Goal: Task Accomplishment & Management: Manage account settings

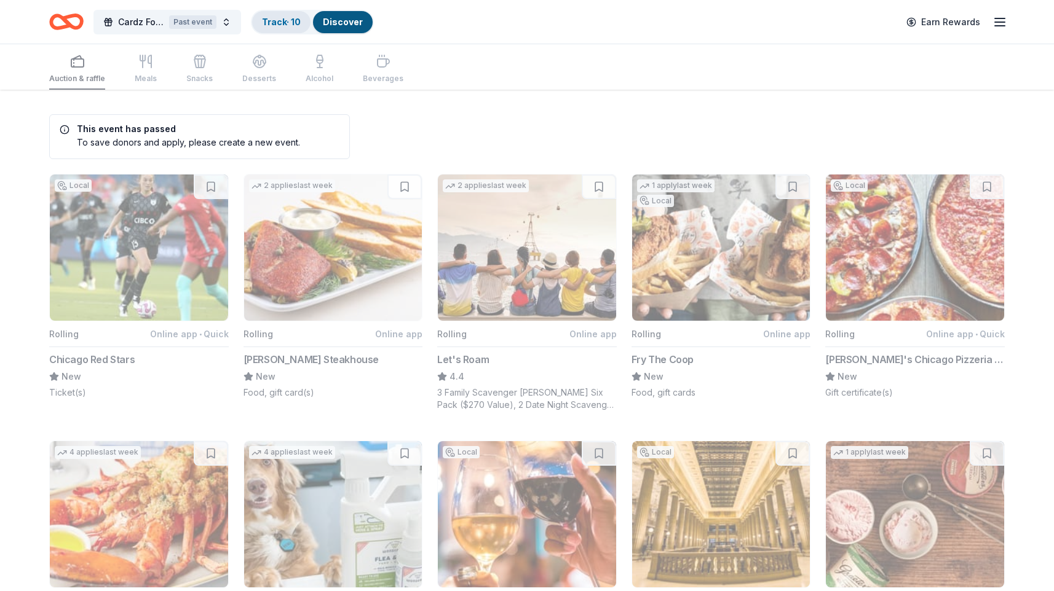
click at [295, 17] on link "Track · 10" at bounding box center [281, 22] width 39 height 10
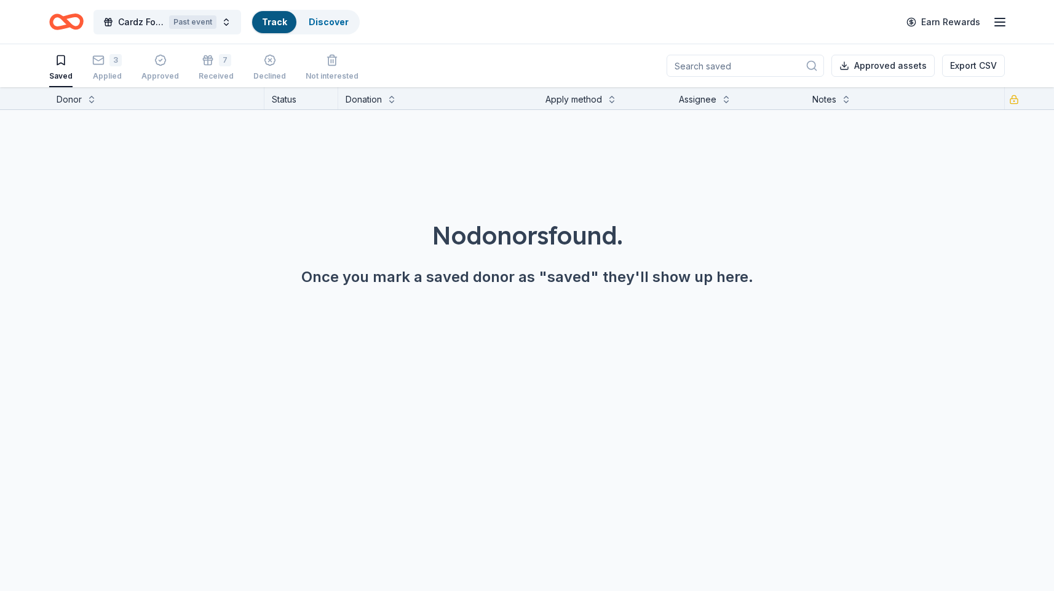
scroll to position [1, 0]
click at [219, 59] on div "7" at bounding box center [225, 59] width 12 height 12
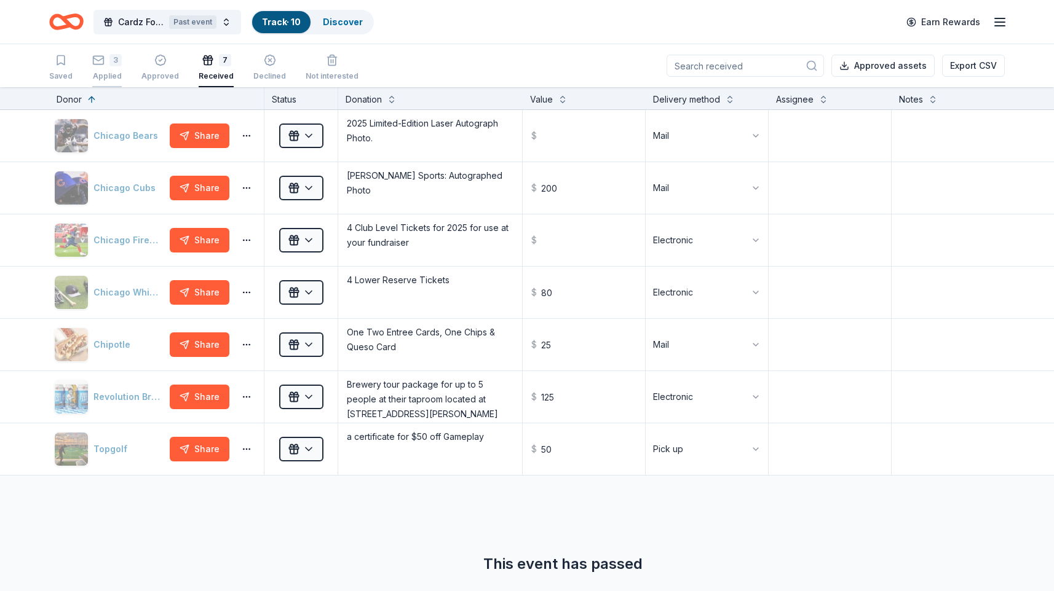
click at [115, 69] on div "3 Applied" at bounding box center [107, 67] width 30 height 27
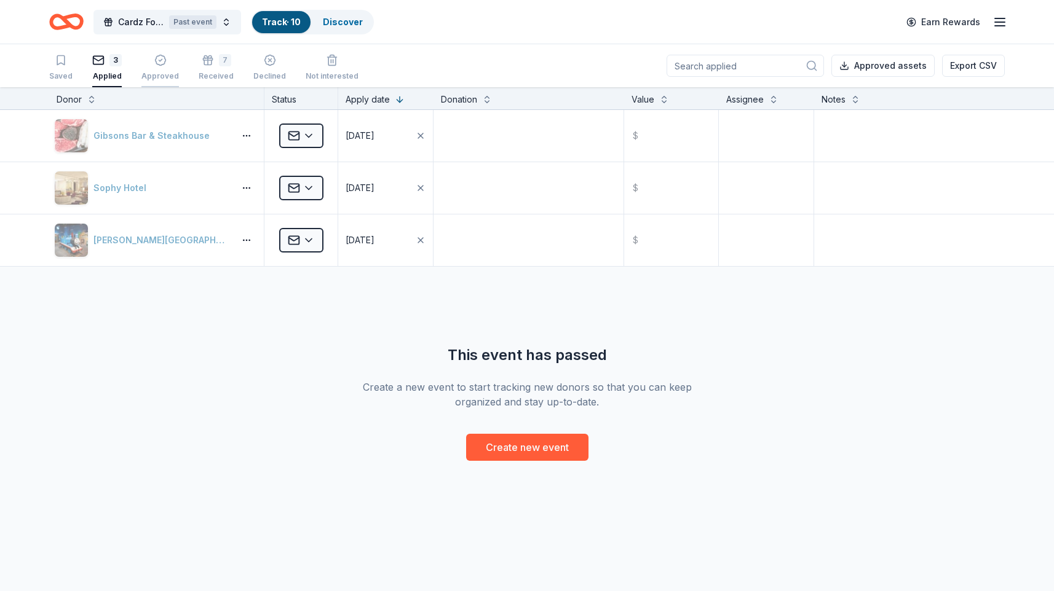
click at [162, 66] on div "Approved" at bounding box center [160, 67] width 38 height 27
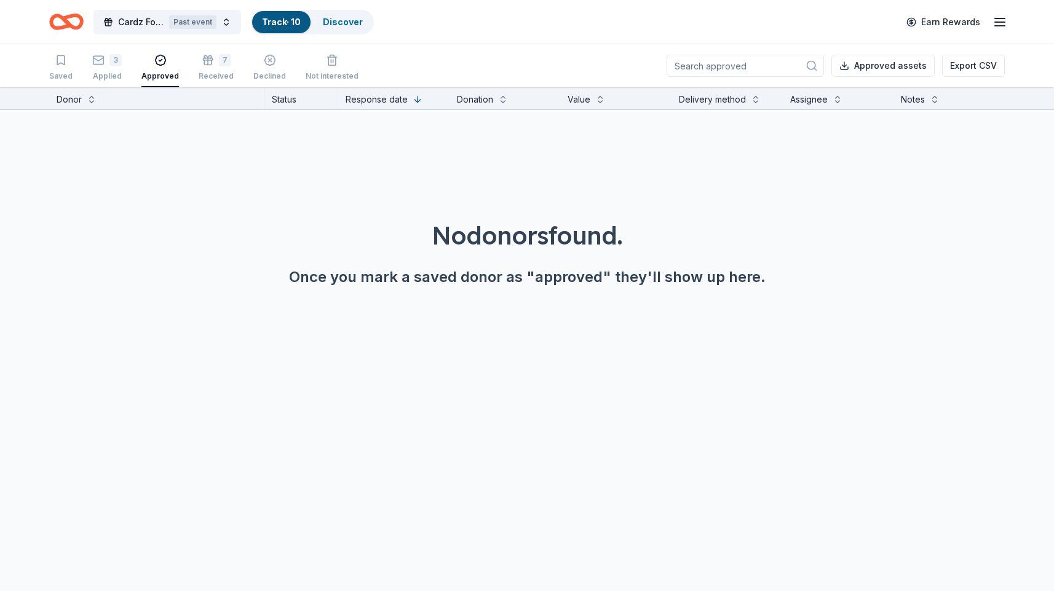
click at [193, 66] on div "Saved 3 Applied Approved 7 Received Declined Not interested" at bounding box center [203, 68] width 309 height 38
click at [200, 73] on div "Received" at bounding box center [216, 76] width 35 height 10
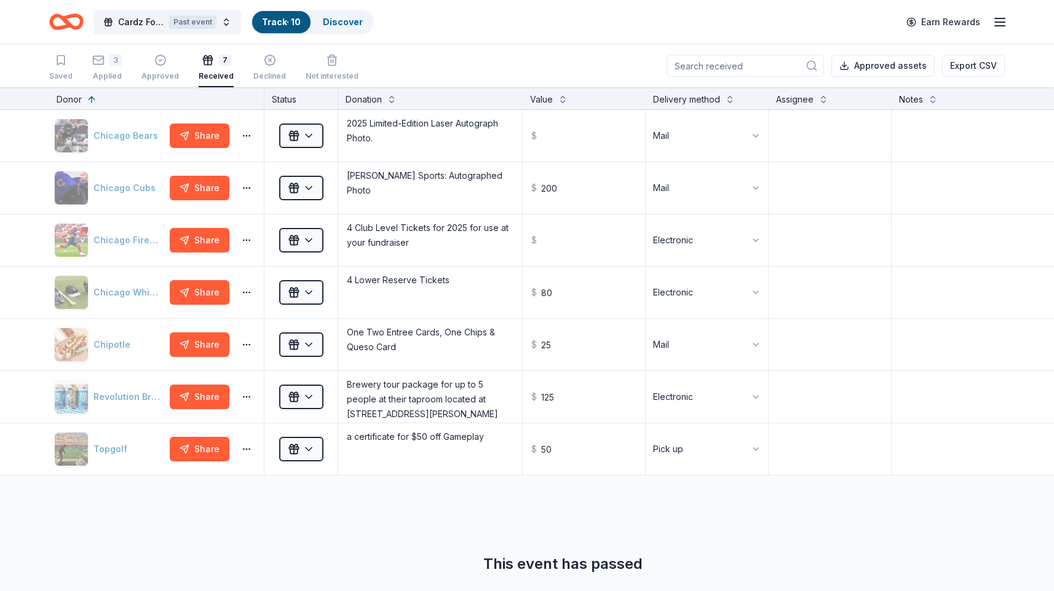
click at [61, 26] on icon "Home" at bounding box center [60, 21] width 19 height 12
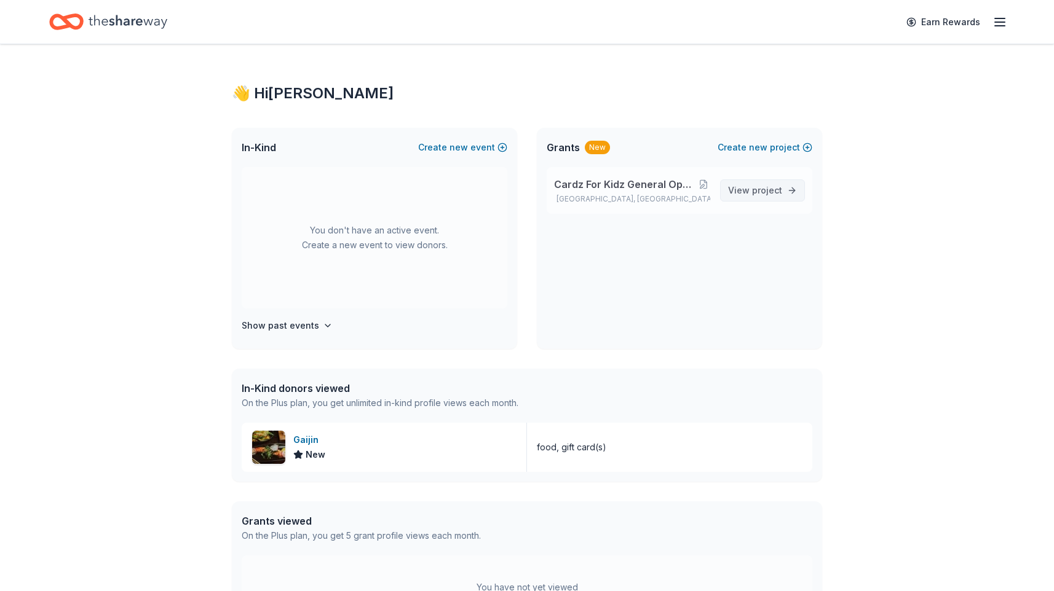
click at [751, 191] on span "View project" at bounding box center [755, 190] width 54 height 15
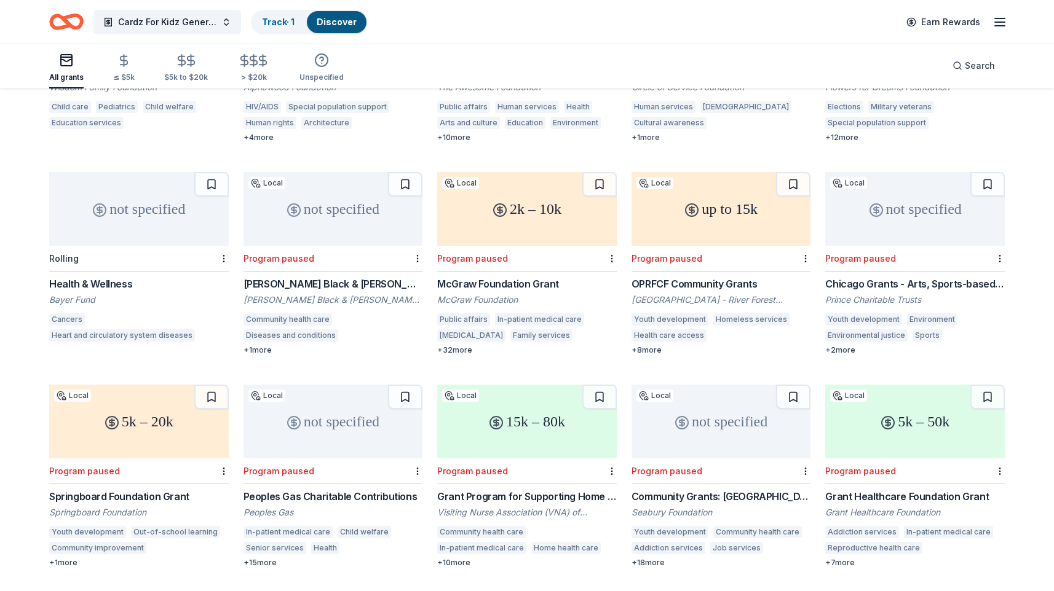
scroll to position [476, 0]
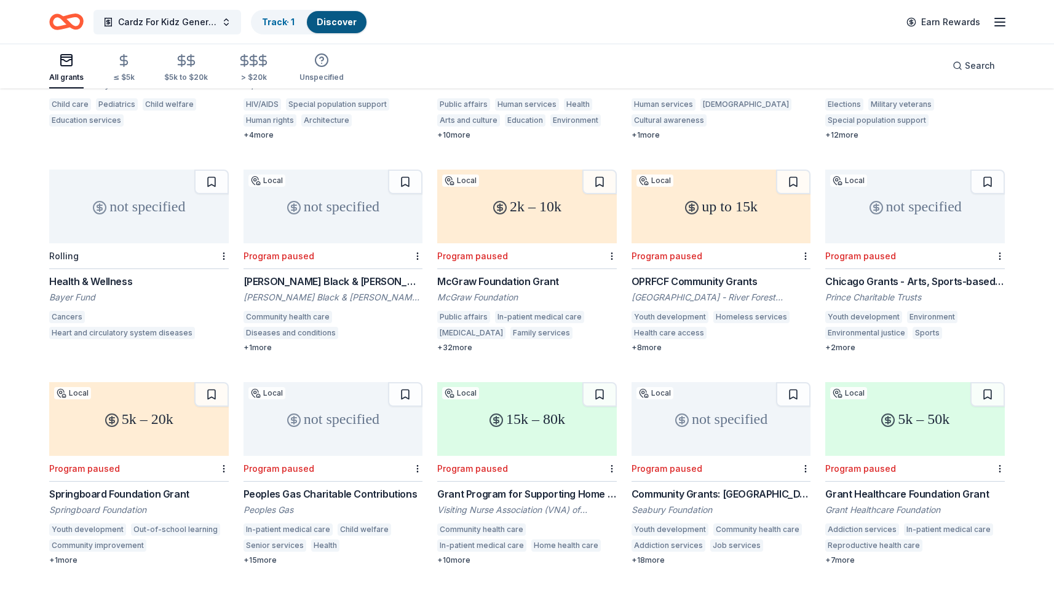
click at [729, 433] on div "not specified" at bounding box center [721, 419] width 180 height 74
click at [707, 456] on div "Program paused" at bounding box center [721, 469] width 180 height 26
click at [151, 425] on div "5k – 20k" at bounding box center [139, 419] width 180 height 74
click at [892, 251] on div "Program paused" at bounding box center [860, 256] width 71 height 10
click at [710, 221] on div "up to 15k" at bounding box center [721, 207] width 180 height 74
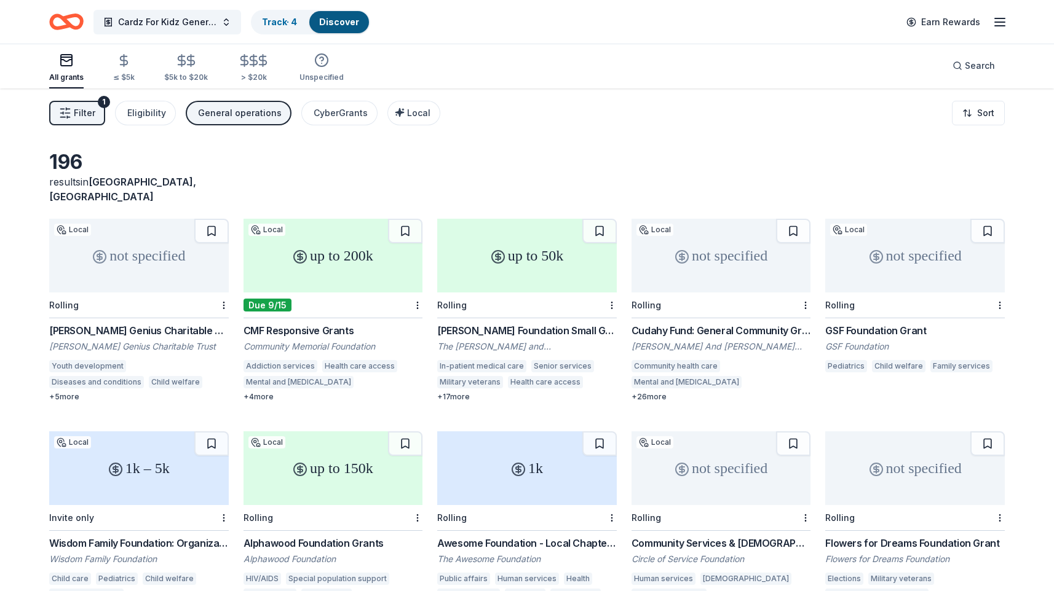
scroll to position [0, 0]
click at [351, 294] on div "Due 9/15" at bounding box center [333, 307] width 180 height 26
click at [288, 22] on link "Track · 4" at bounding box center [279, 22] width 35 height 10
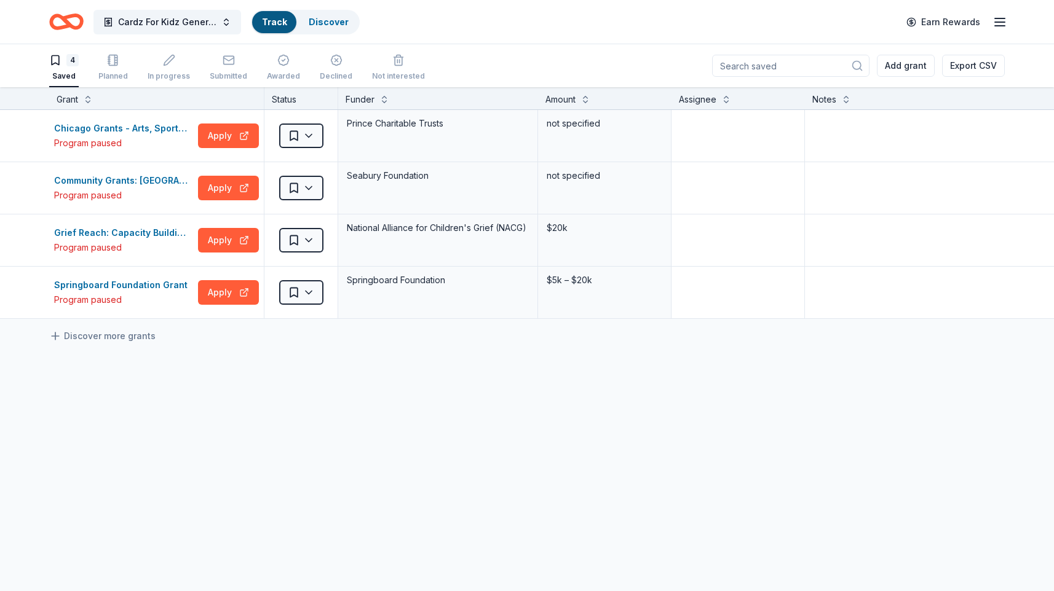
click at [60, 28] on icon "Home" at bounding box center [60, 21] width 19 height 12
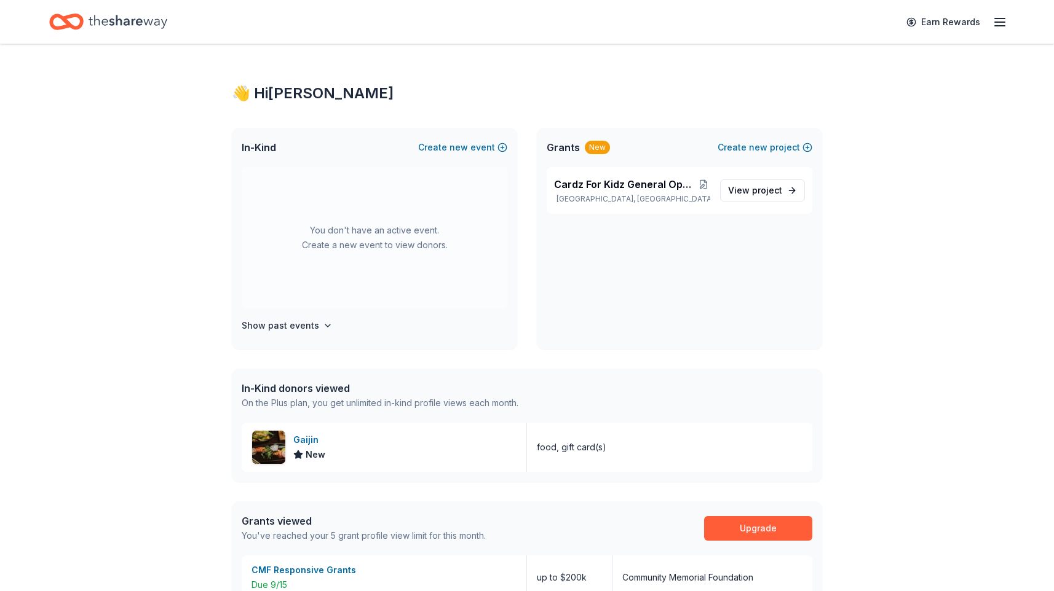
click at [392, 234] on div "You don't have an active event. Create a new event to view donors." at bounding box center [375, 237] width 266 height 141
click at [317, 325] on button "Show past events" at bounding box center [287, 325] width 91 height 15
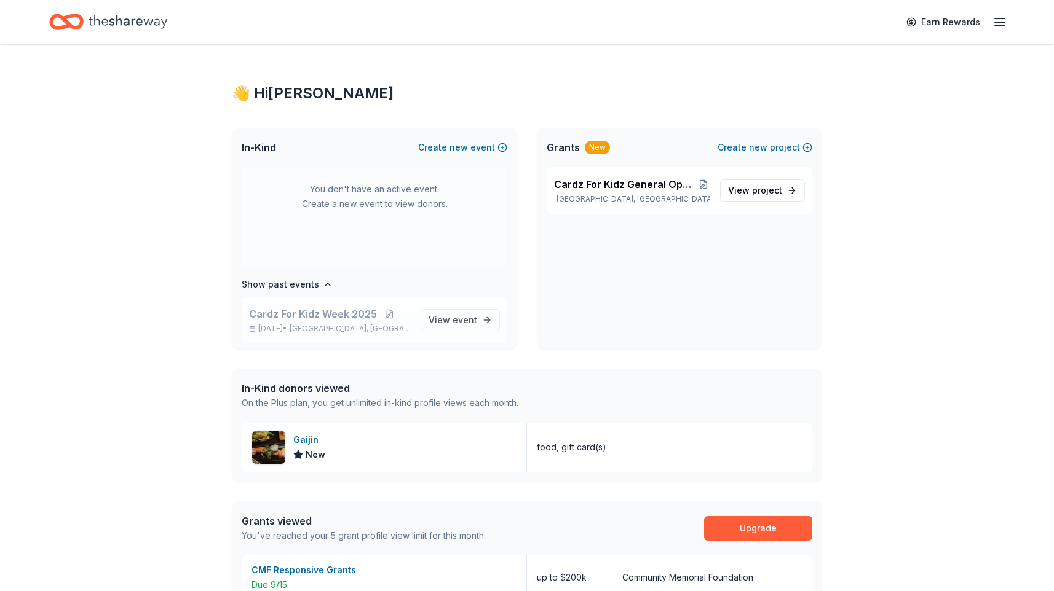
scroll to position [45, 0]
click at [320, 323] on span "Chicago, IL" at bounding box center [350, 325] width 121 height 10
drag, startPoint x: 444, startPoint y: 317, endPoint x: 435, endPoint y: 319, distance: 9.5
click at [444, 317] on span "View event" at bounding box center [453, 316] width 49 height 15
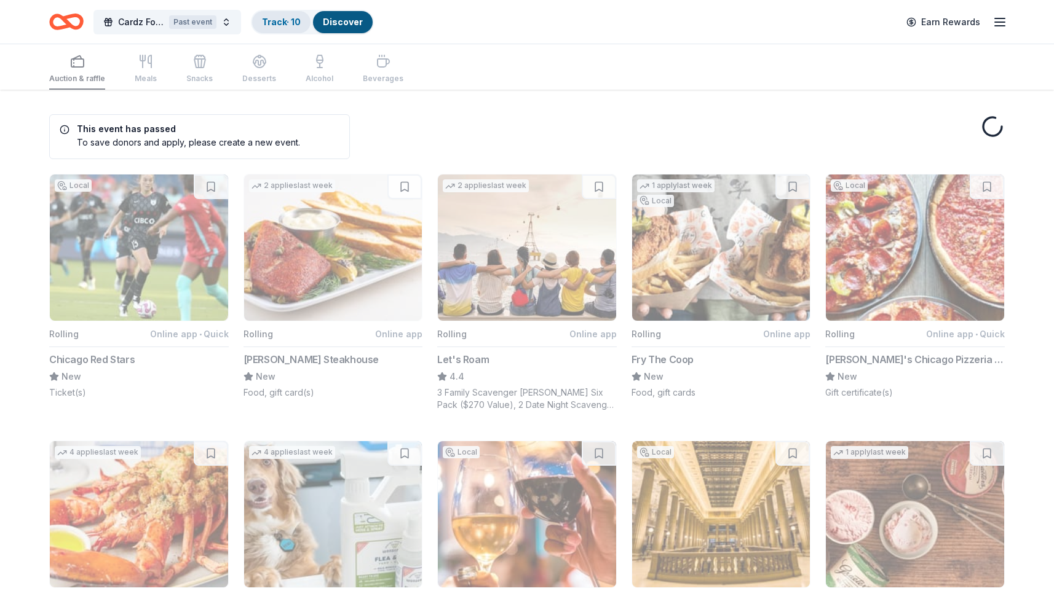
click at [279, 16] on div "Track · 10" at bounding box center [281, 22] width 58 height 22
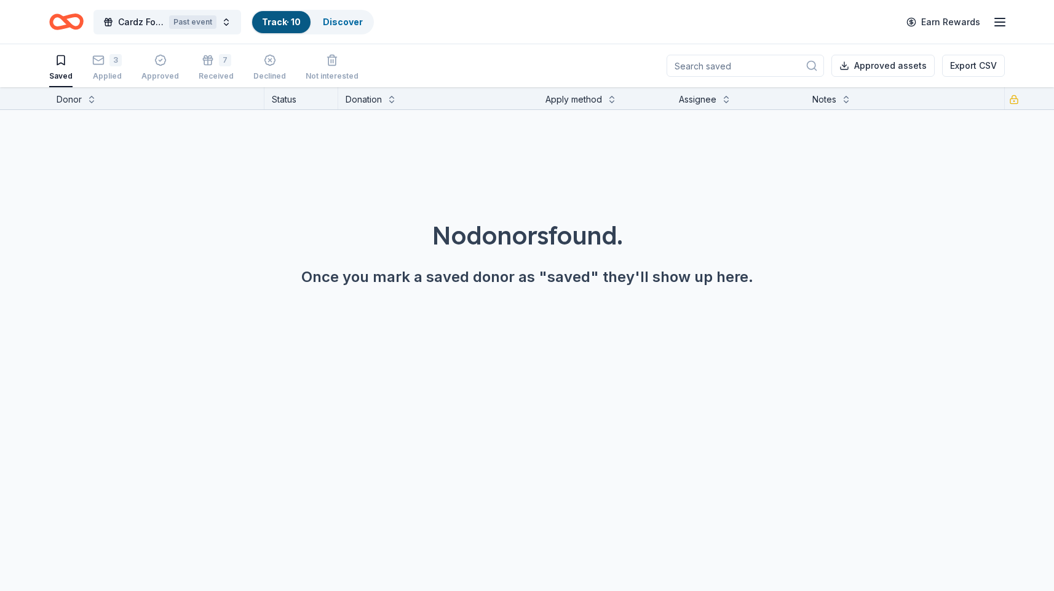
scroll to position [1, 0]
click at [276, 30] on div "Track · 10" at bounding box center [281, 22] width 58 height 22
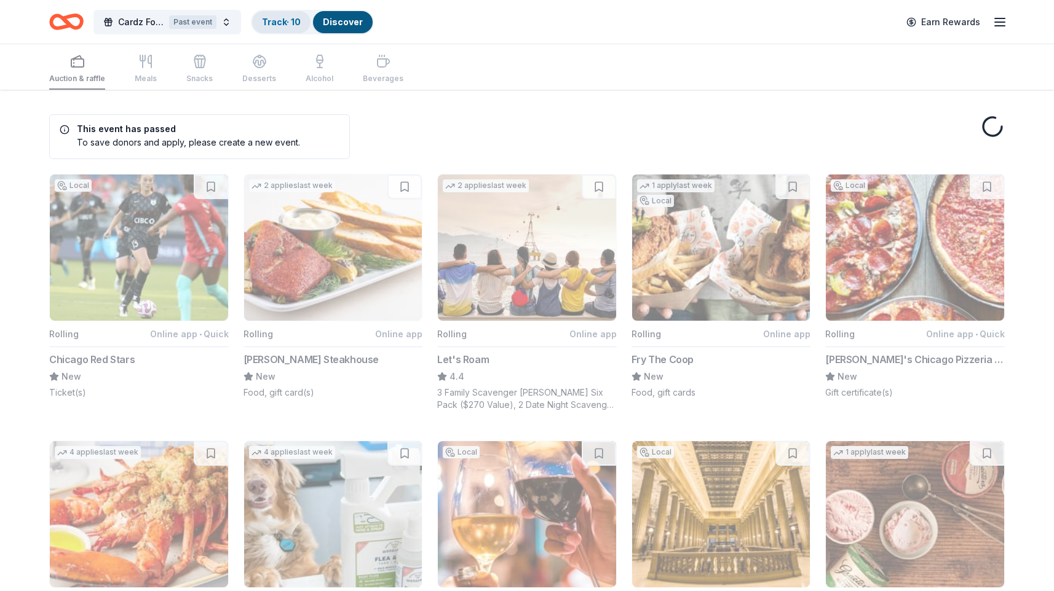
click at [284, 18] on link "Track · 10" at bounding box center [281, 22] width 39 height 10
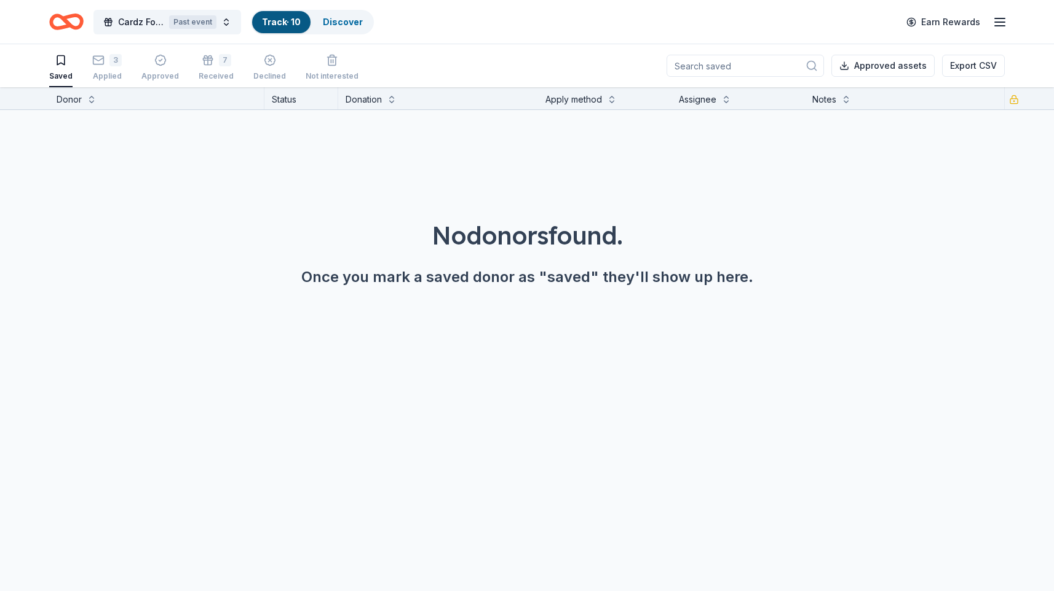
scroll to position [1, 0]
click at [218, 71] on div "Received" at bounding box center [216, 76] width 35 height 10
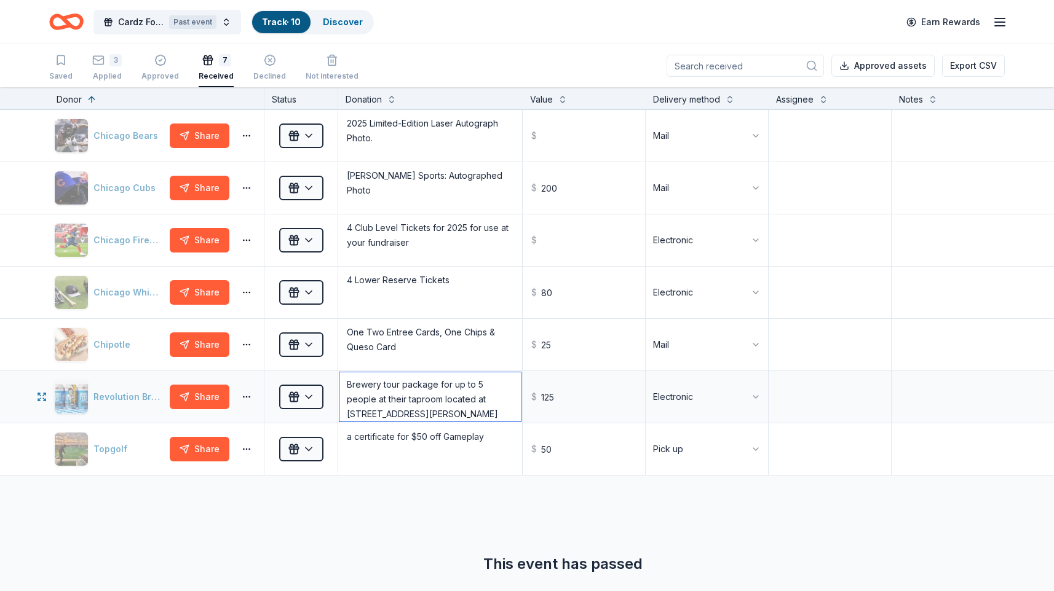
click at [444, 408] on textarea "Brewery tour package for up to 5 people at their taproom located at 3340 N. Ked…" at bounding box center [429, 397] width 181 height 49
click at [116, 74] on div "Applied" at bounding box center [107, 76] width 30 height 10
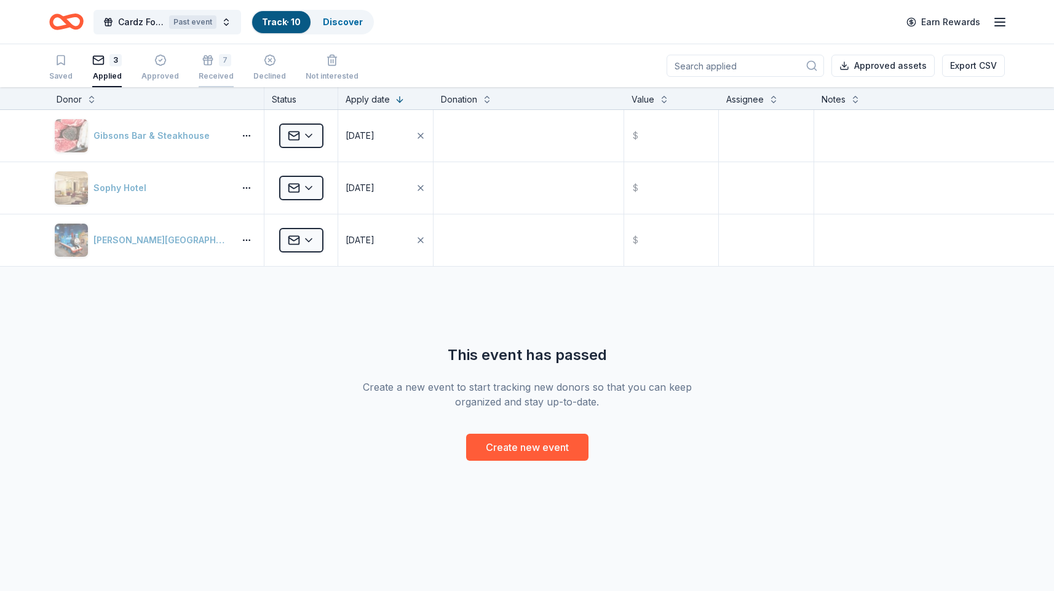
click at [205, 69] on div "7 Received" at bounding box center [216, 67] width 35 height 27
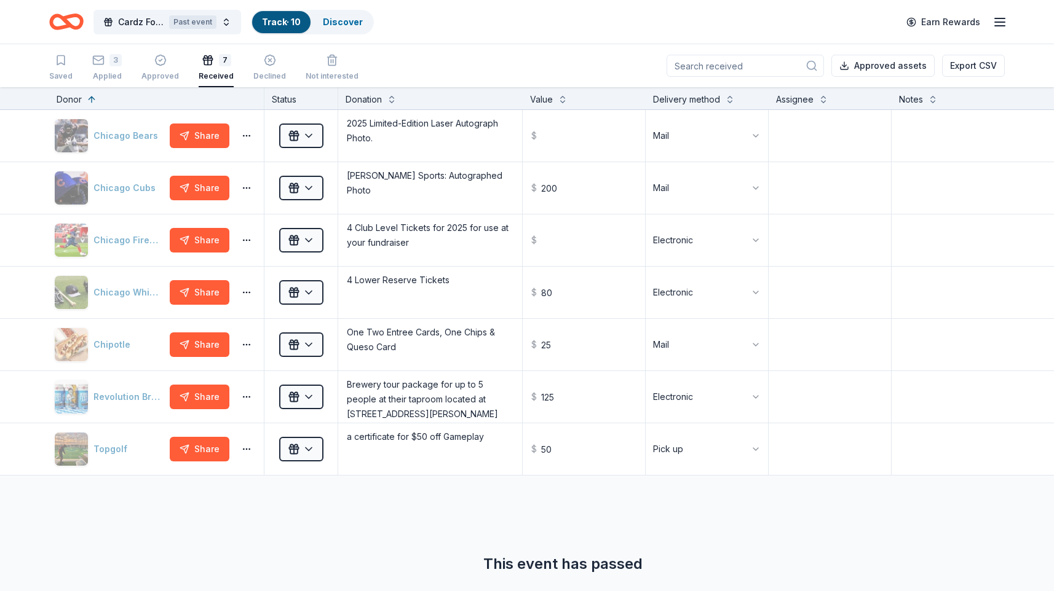
click at [223, 79] on div "Received" at bounding box center [216, 76] width 35 height 10
click at [309, 134] on html "Cardz For Kidz Week 2025 Past event Track · 10 Discover Earn Rewards Saved 3 Ap…" at bounding box center [527, 295] width 1054 height 591
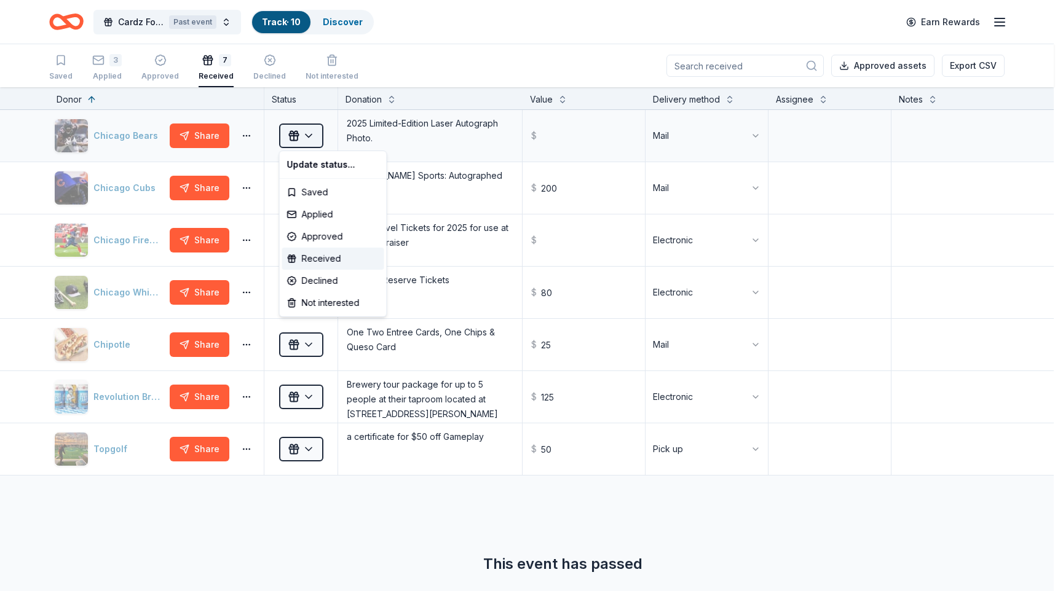
click at [309, 134] on html "Cardz For Kidz Week 2025 Past event Track · 10 Discover Earn Rewards Saved 3 Ap…" at bounding box center [531, 295] width 1063 height 591
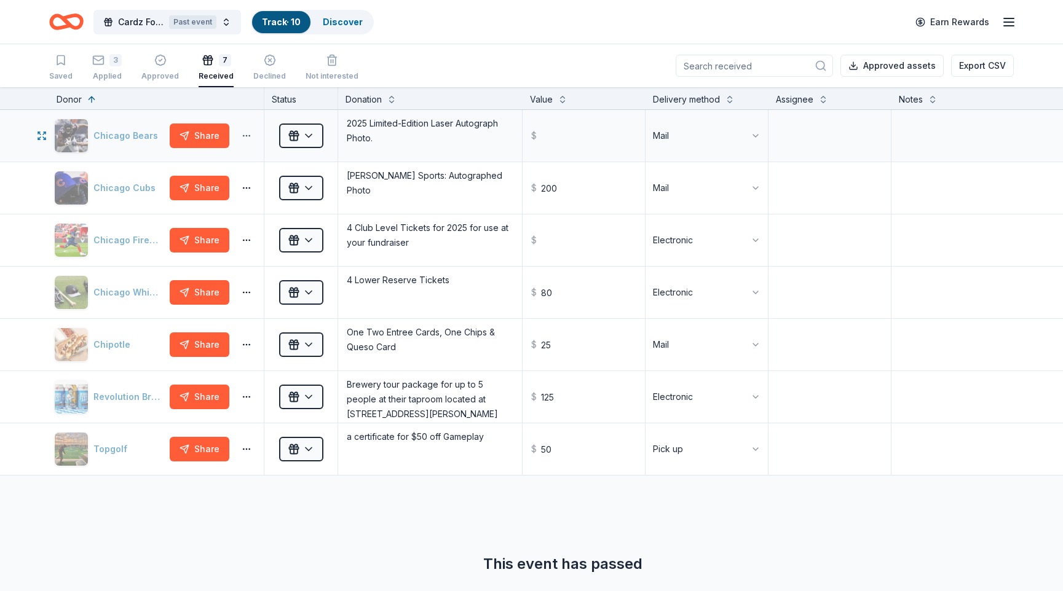
click at [245, 139] on html "Cardz For Kidz Week 2025 Past event Track · 10 Discover Earn Rewards Saved 3 Ap…" at bounding box center [531, 295] width 1063 height 591
click at [247, 121] on html "Cardz For Kidz Week 2025 Past event Track · 10 Discover Earn Rewards Saved 3 Ap…" at bounding box center [531, 295] width 1063 height 591
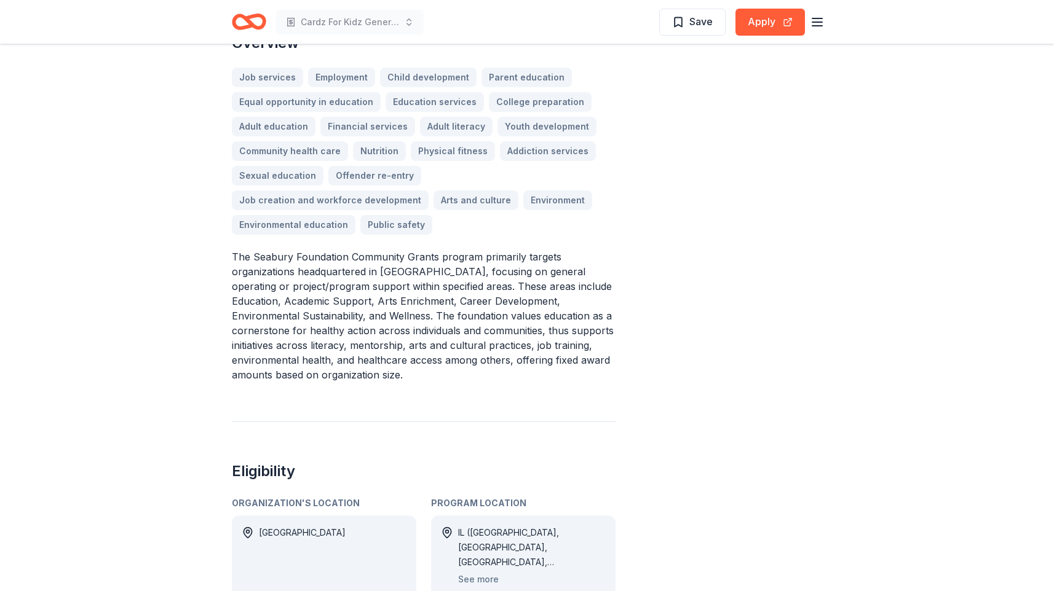
scroll to position [103, 0]
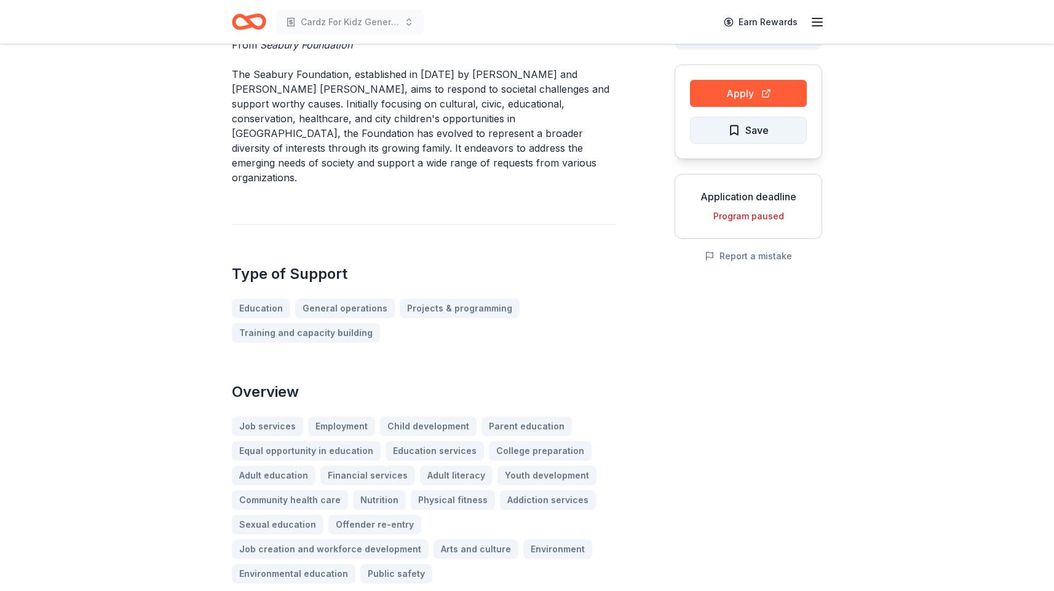
click at [732, 127] on span "Save" at bounding box center [748, 130] width 41 height 16
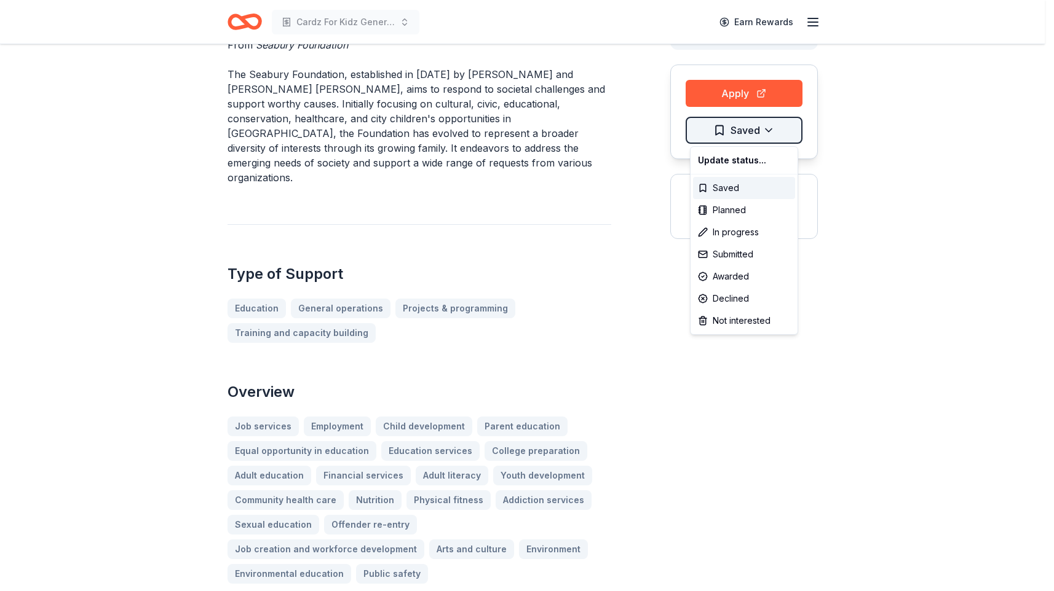
click at [772, 129] on html "Cardz For Kidz General Operations & Program Support Earn Rewards Community Gran…" at bounding box center [527, 192] width 1054 height 591
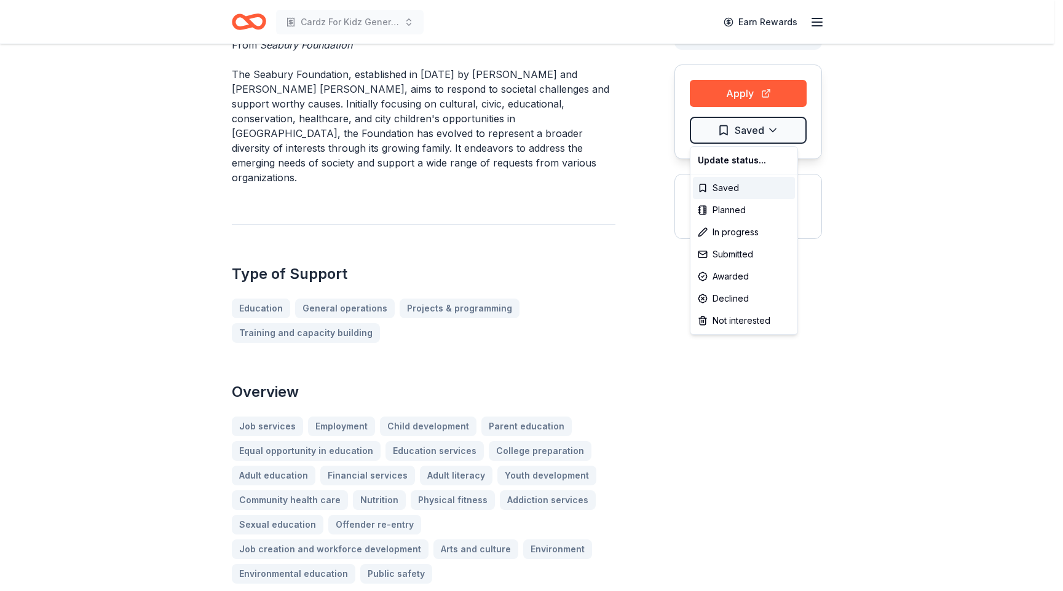
click at [558, 184] on html "Cardz For Kidz General Operations & Program Support Earn Rewards Community Gran…" at bounding box center [531, 192] width 1063 height 591
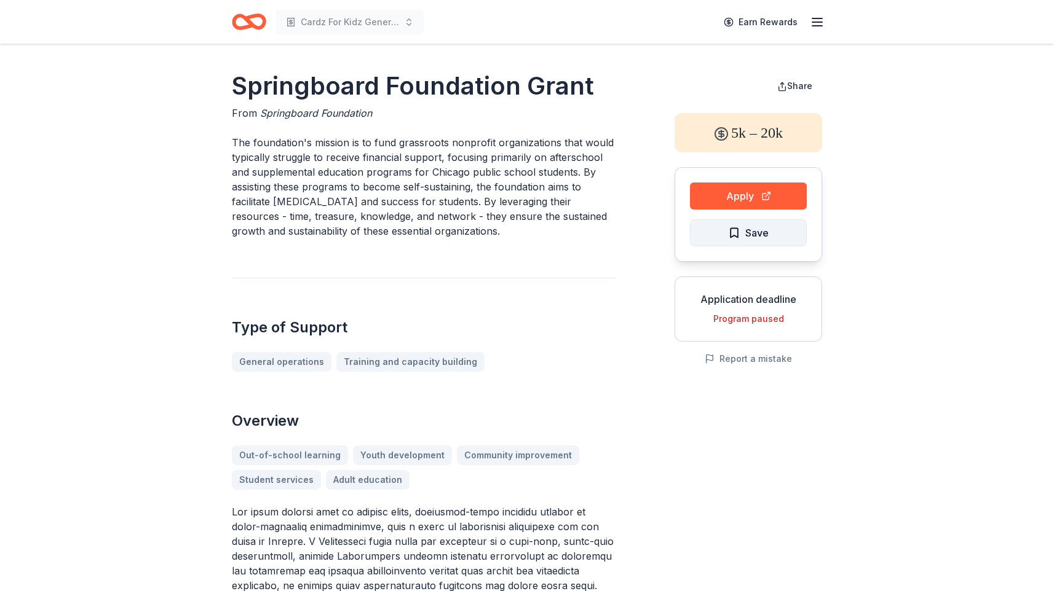
click at [786, 237] on button "Save" at bounding box center [748, 232] width 117 height 27
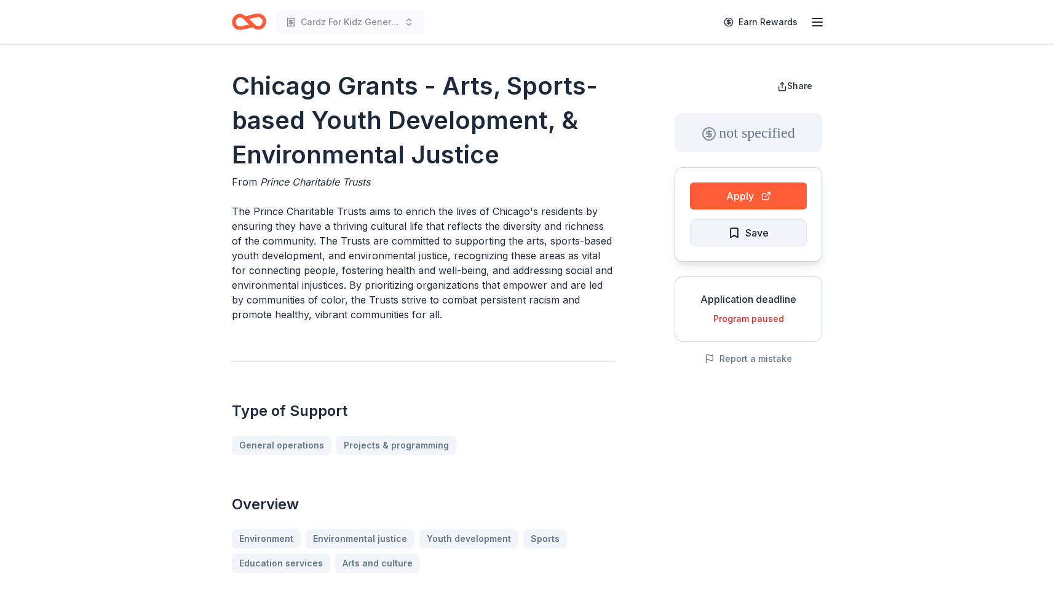
click at [745, 231] on span "Save" at bounding box center [756, 233] width 23 height 16
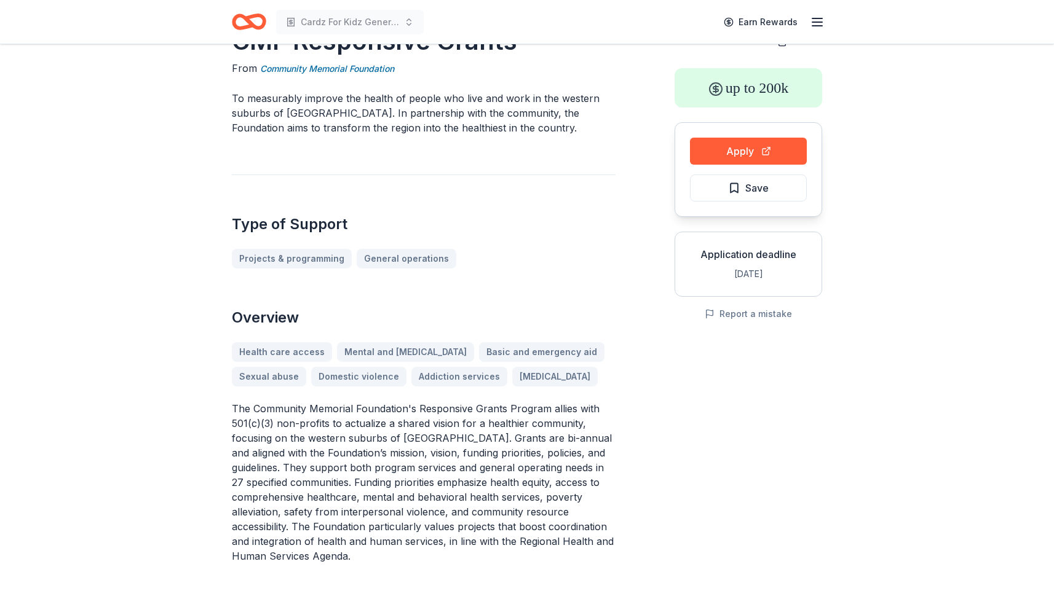
scroll to position [47, 0]
